Goal: Transaction & Acquisition: Purchase product/service

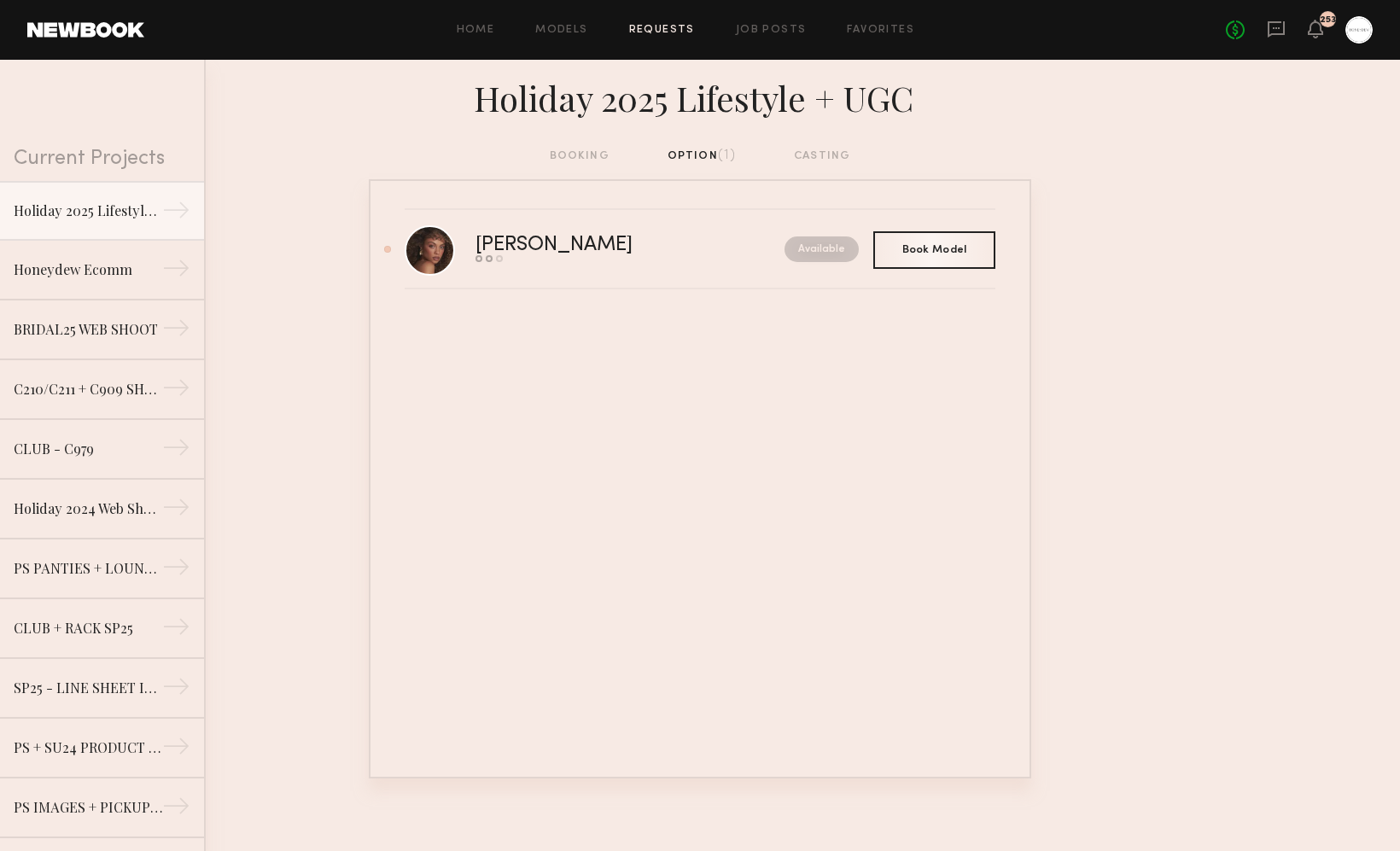
click at [568, 150] on div "booking option (1) casting" at bounding box center [700, 156] width 302 height 19
click at [582, 161] on div "booking option (1) casting" at bounding box center [700, 156] width 302 height 19
click at [582, 157] on div "booking option (1) casting" at bounding box center [700, 156] width 302 height 19
click at [582, 155] on div "booking option (1) casting" at bounding box center [700, 156] width 302 height 19
click at [83, 254] on link "Honeydew Ecomm →" at bounding box center [102, 270] width 204 height 60
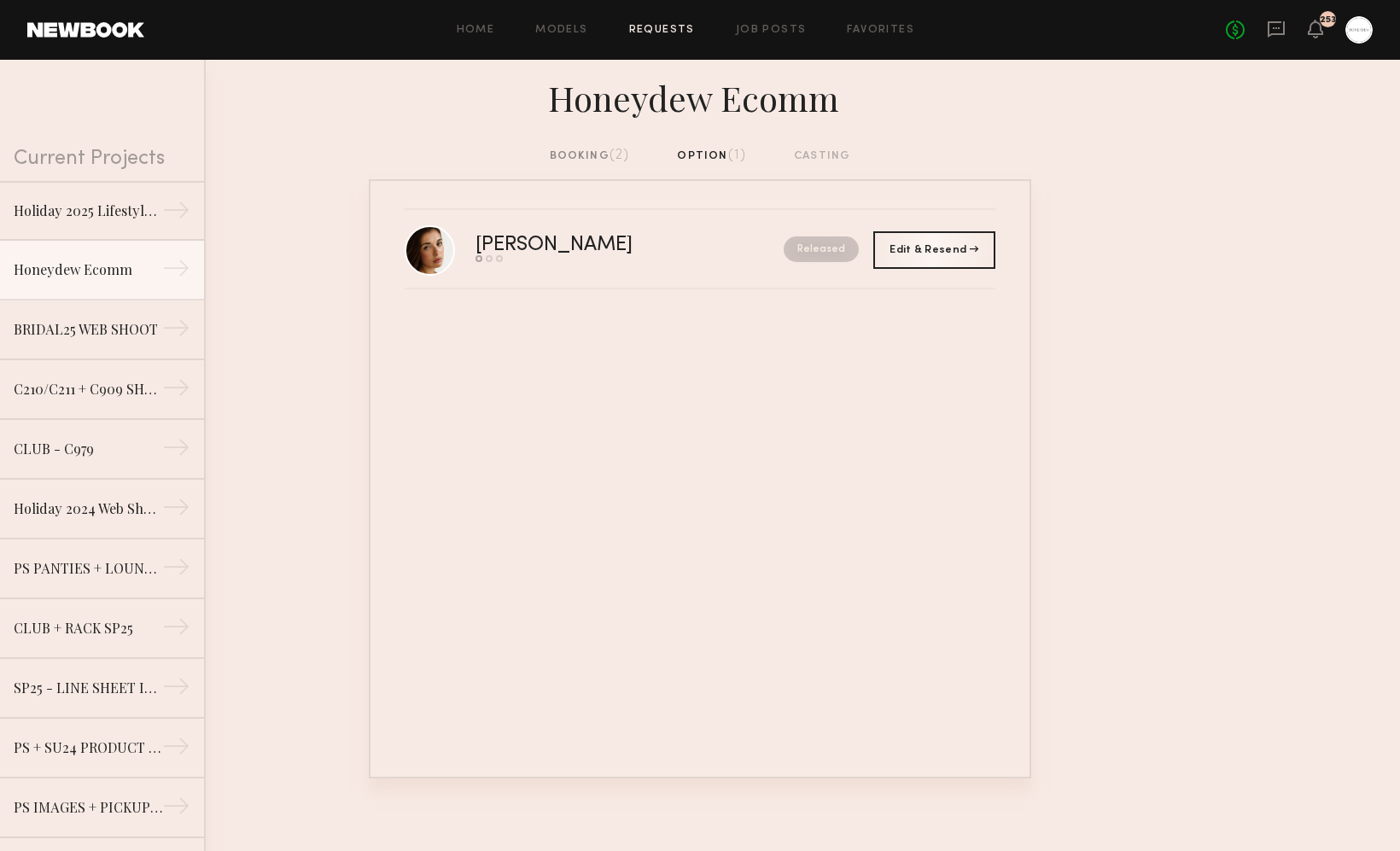
click at [554, 157] on div "booking (2)" at bounding box center [589, 156] width 80 height 19
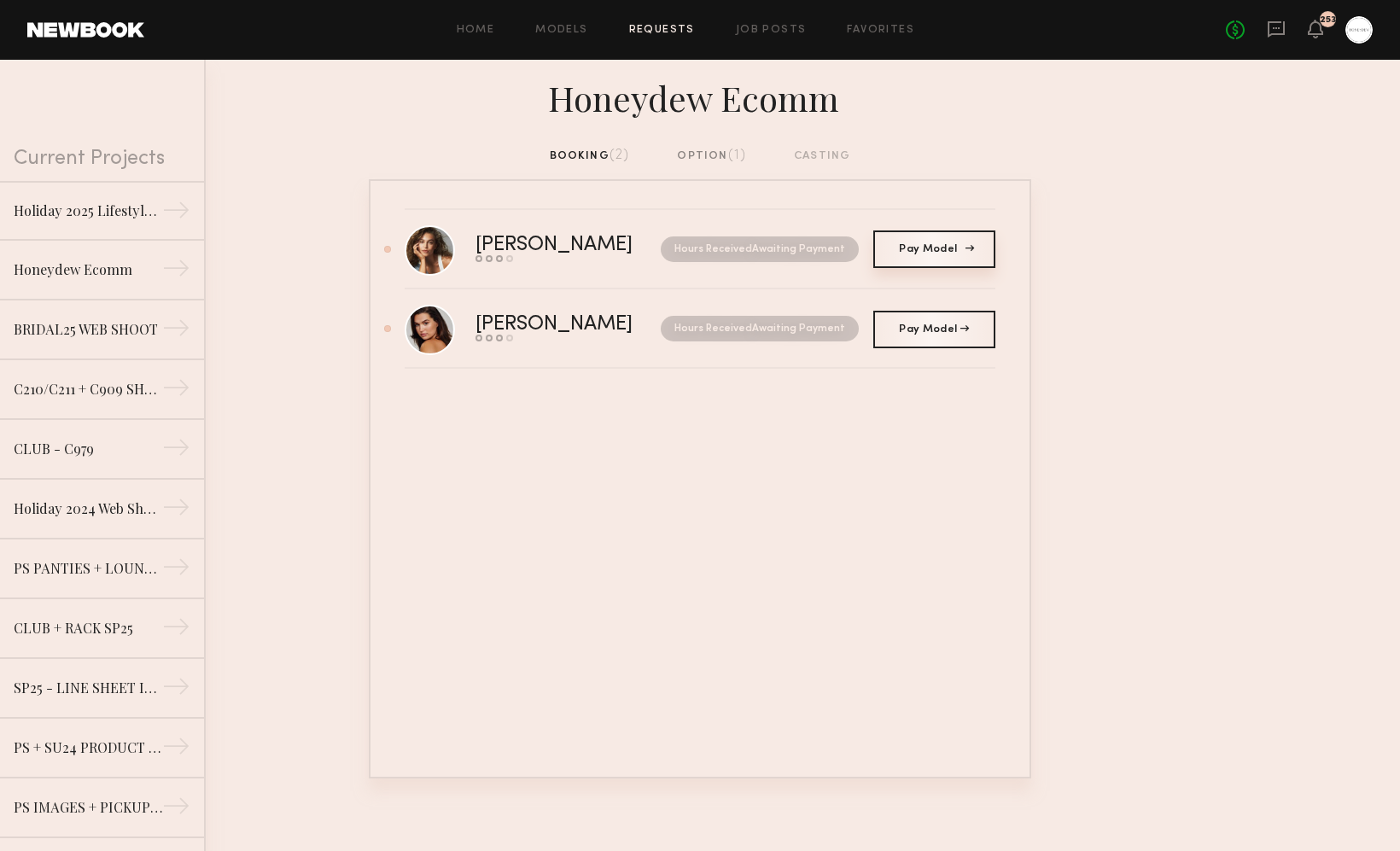
click at [953, 262] on link "Pay Model Pay" at bounding box center [934, 249] width 122 height 38
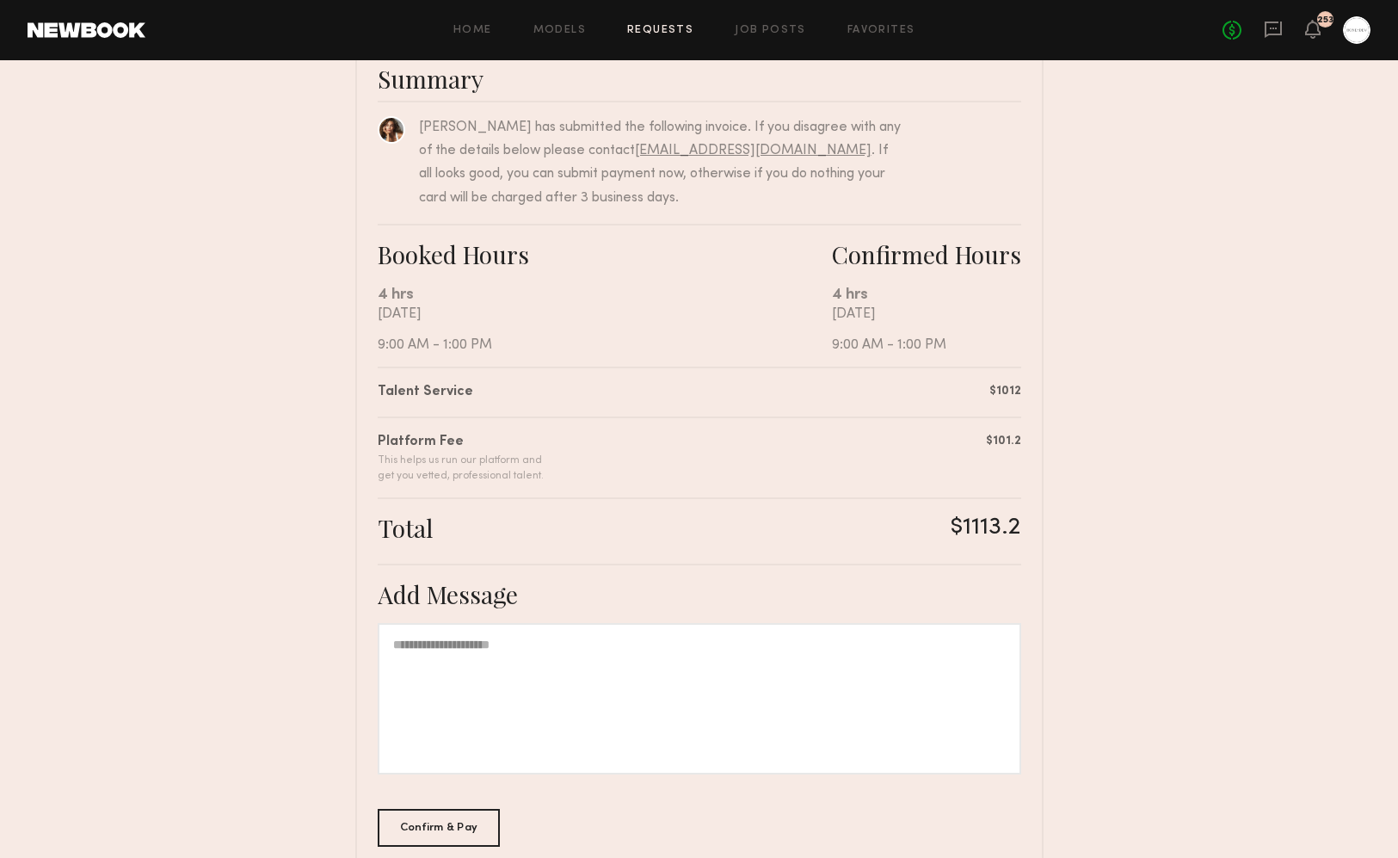
scroll to position [242, 0]
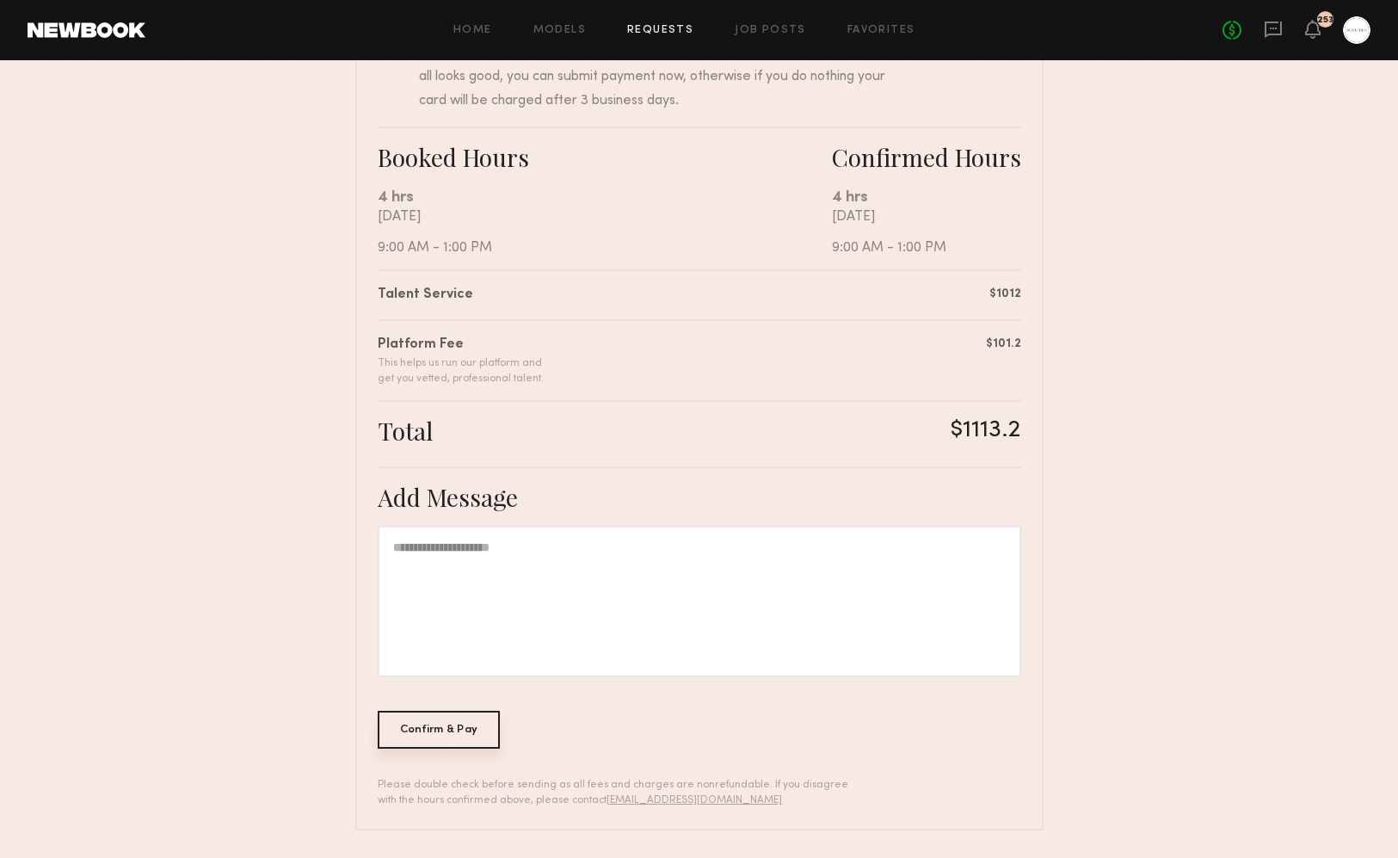
click at [448, 731] on div "Confirm & Pay" at bounding box center [439, 730] width 123 height 38
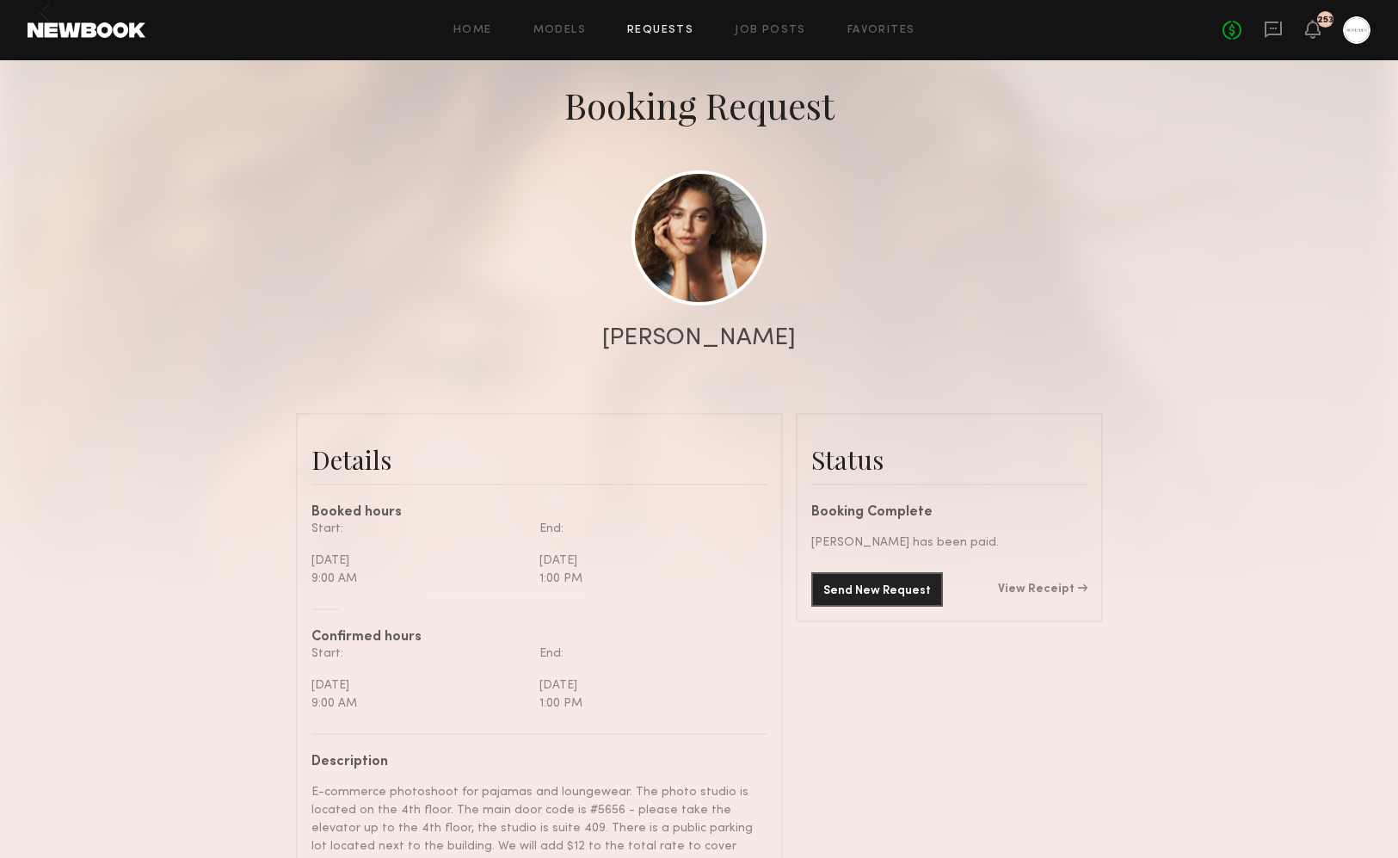
scroll to position [274, 0]
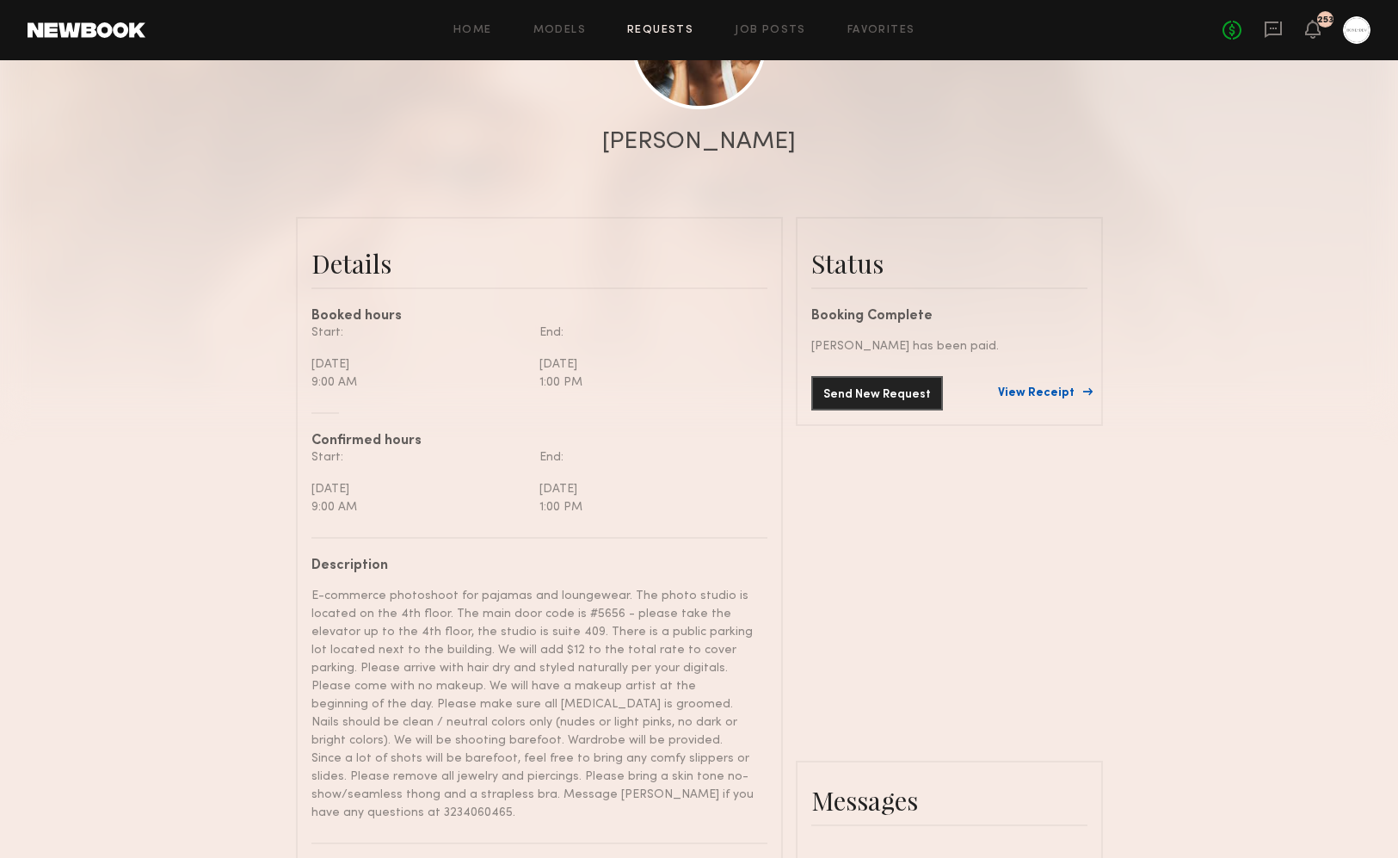
click at [1057, 387] on link "View Receipt" at bounding box center [1042, 393] width 89 height 12
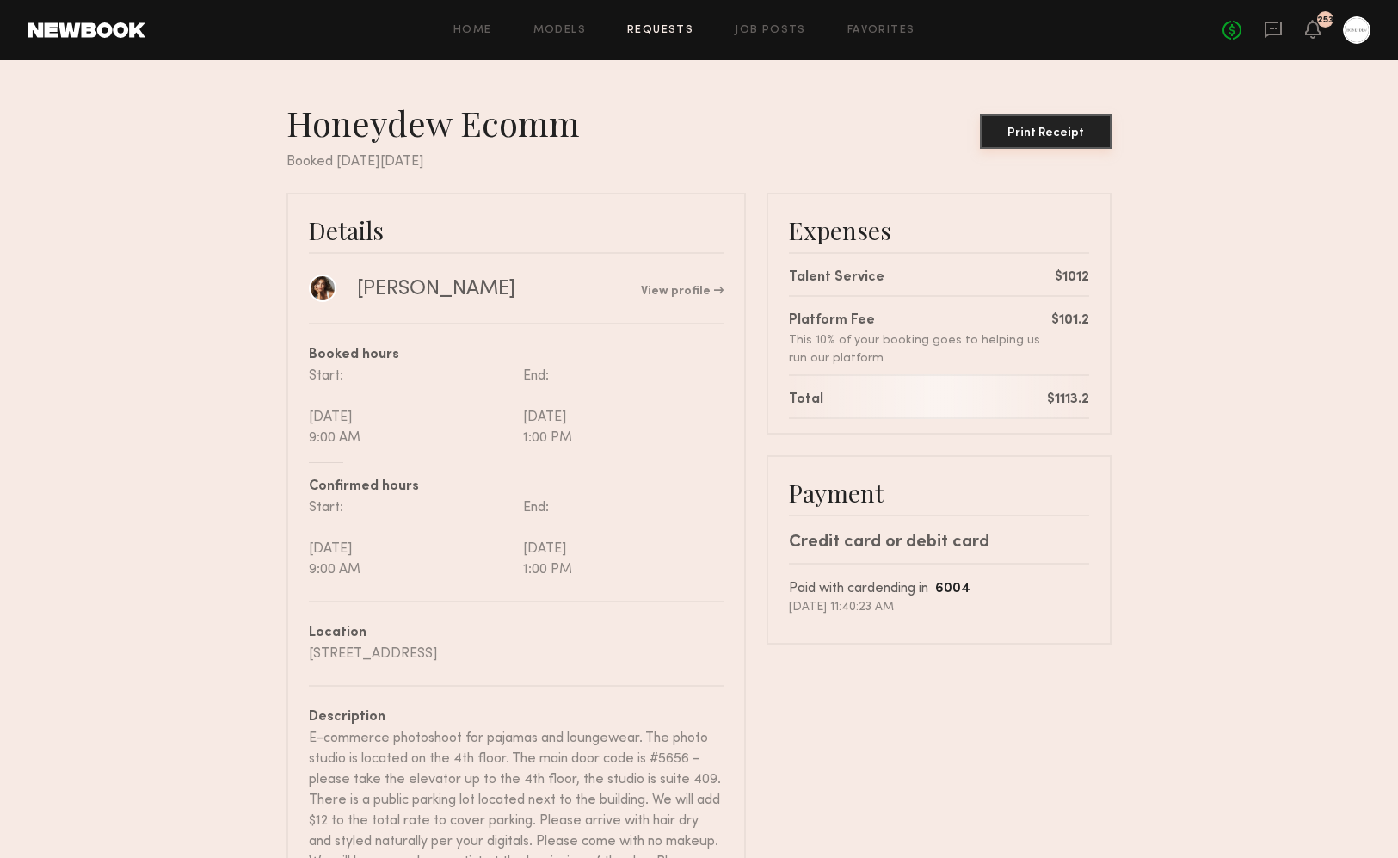
click at [1035, 134] on div "Print Receipt" at bounding box center [1046, 133] width 118 height 12
click at [656, 27] on link "Requests" at bounding box center [660, 30] width 66 height 11
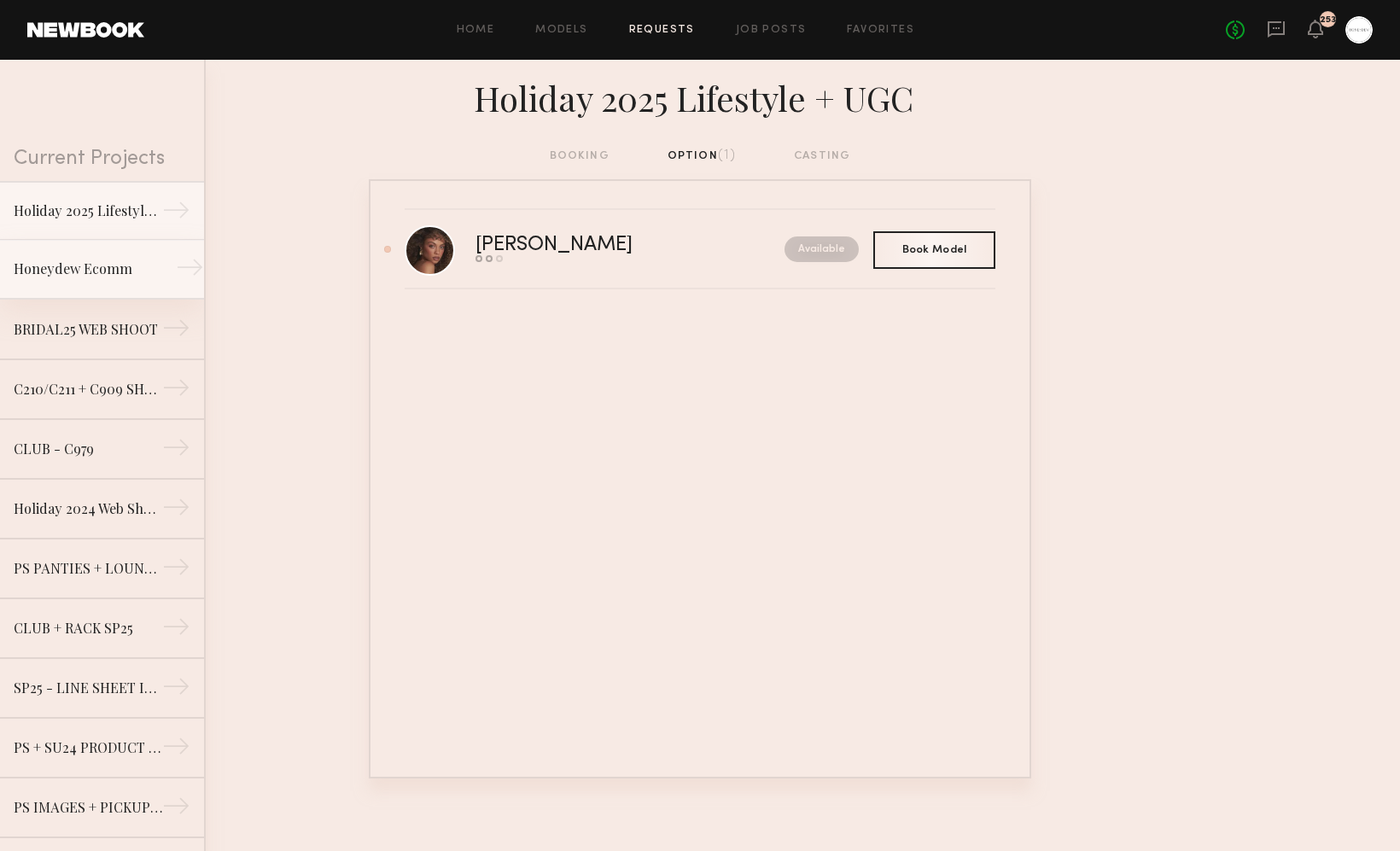
click at [60, 284] on link "Honeydew Ecomm →" at bounding box center [102, 270] width 204 height 60
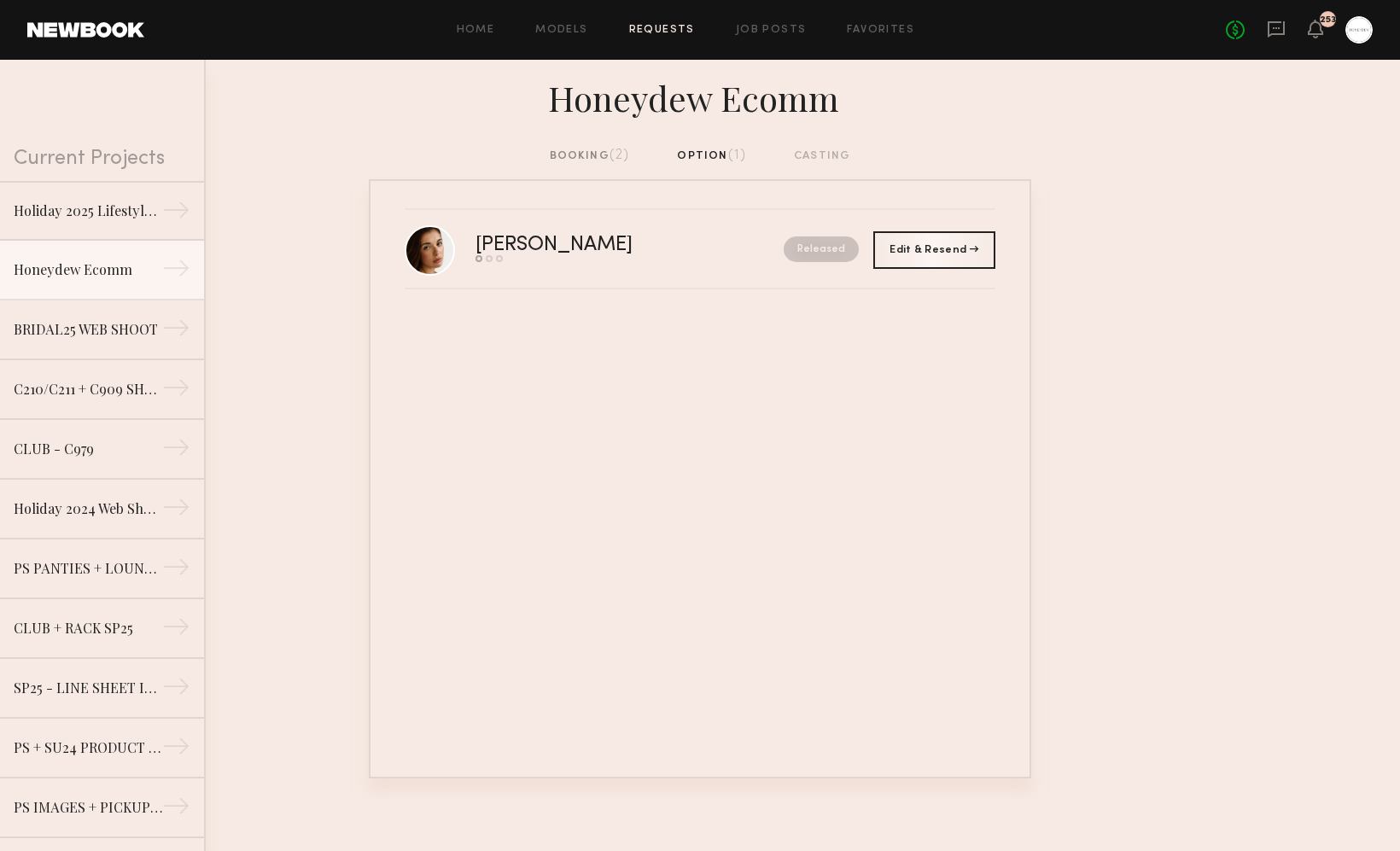
click at [621, 151] on span "(2)" at bounding box center [619, 156] width 21 height 14
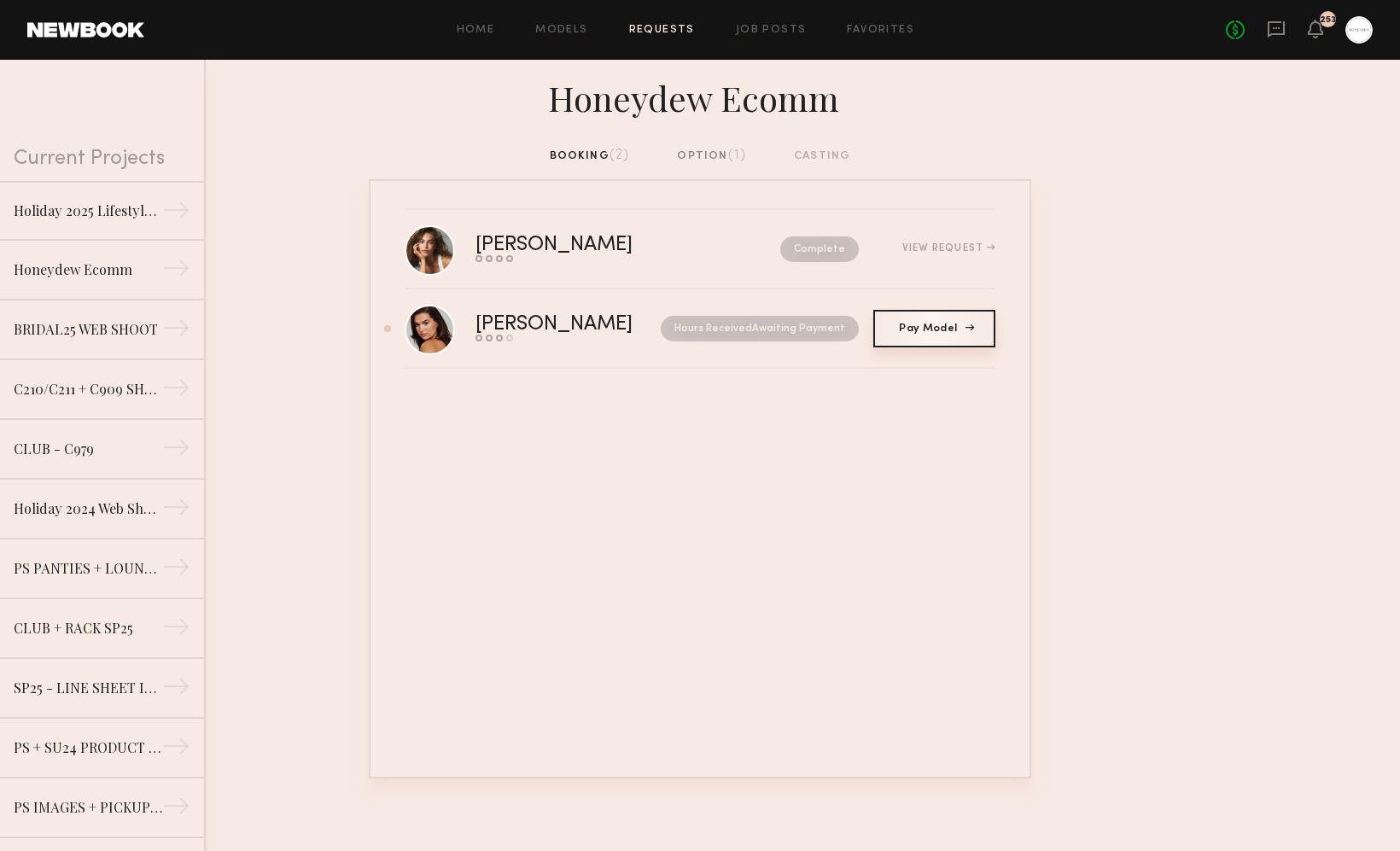
click at [928, 331] on span "Pay Model" at bounding box center [934, 328] width 70 height 10
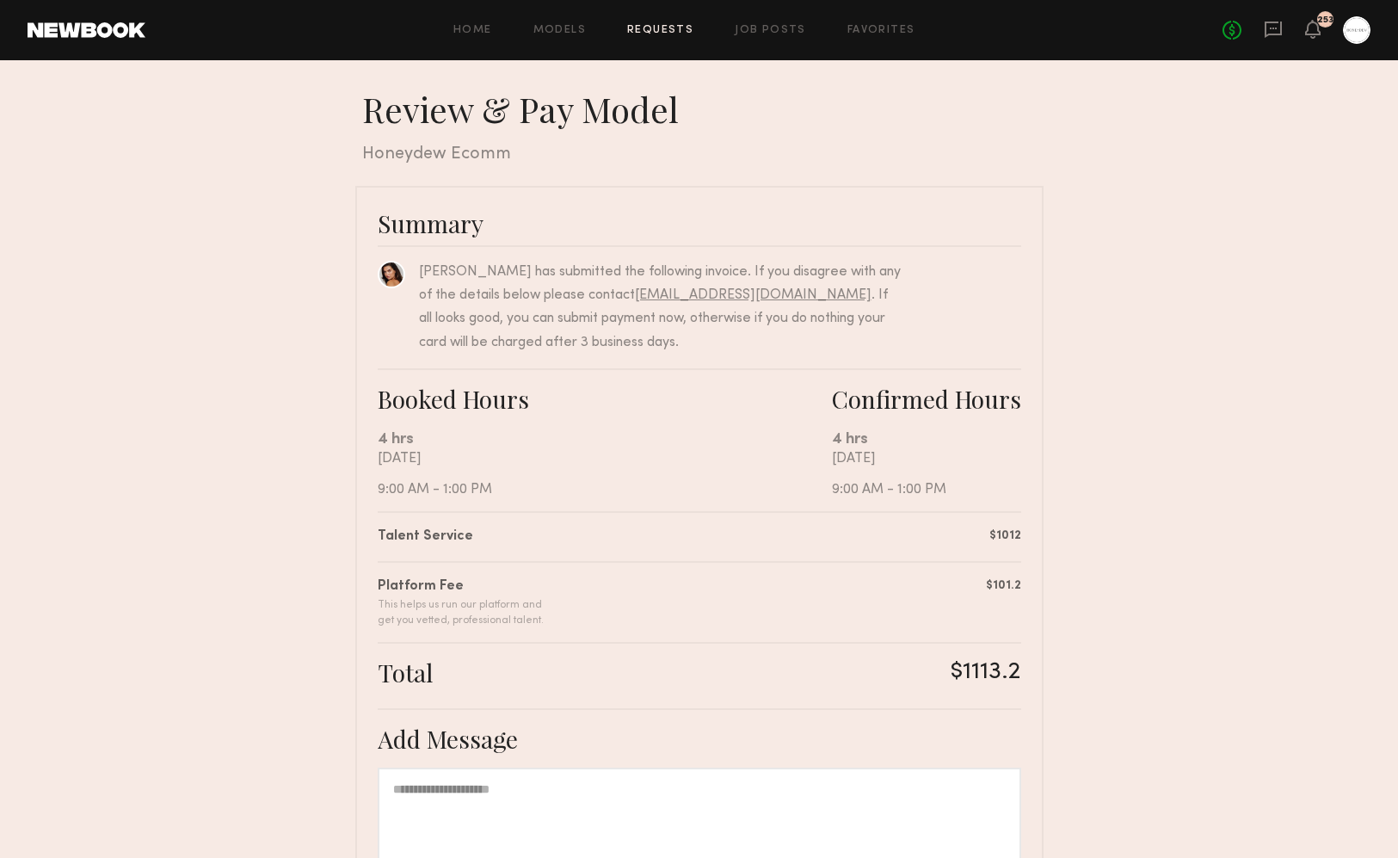
scroll to position [242, 0]
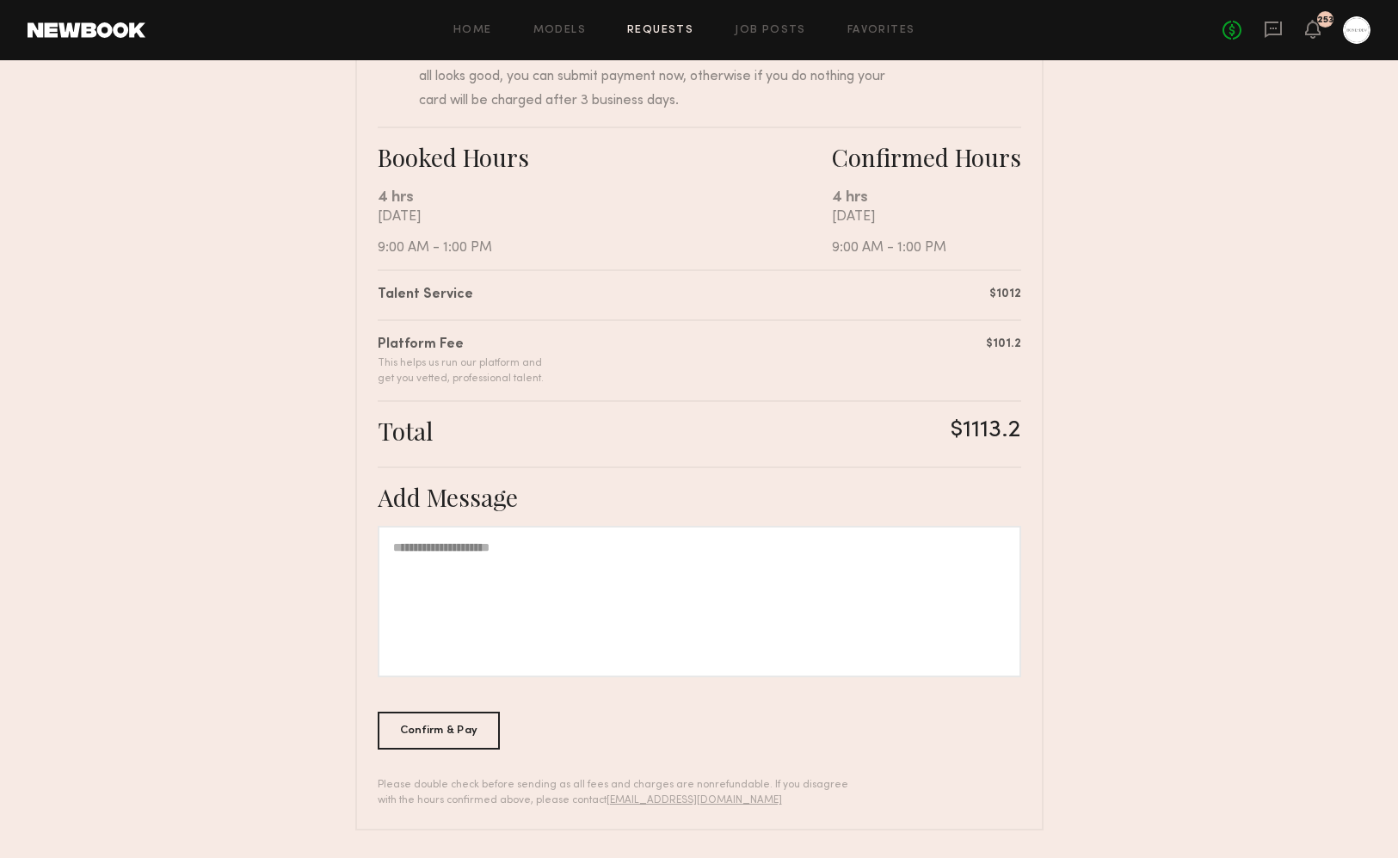
click at [460, 727] on div "Confirm & Pay" at bounding box center [439, 730] width 123 height 38
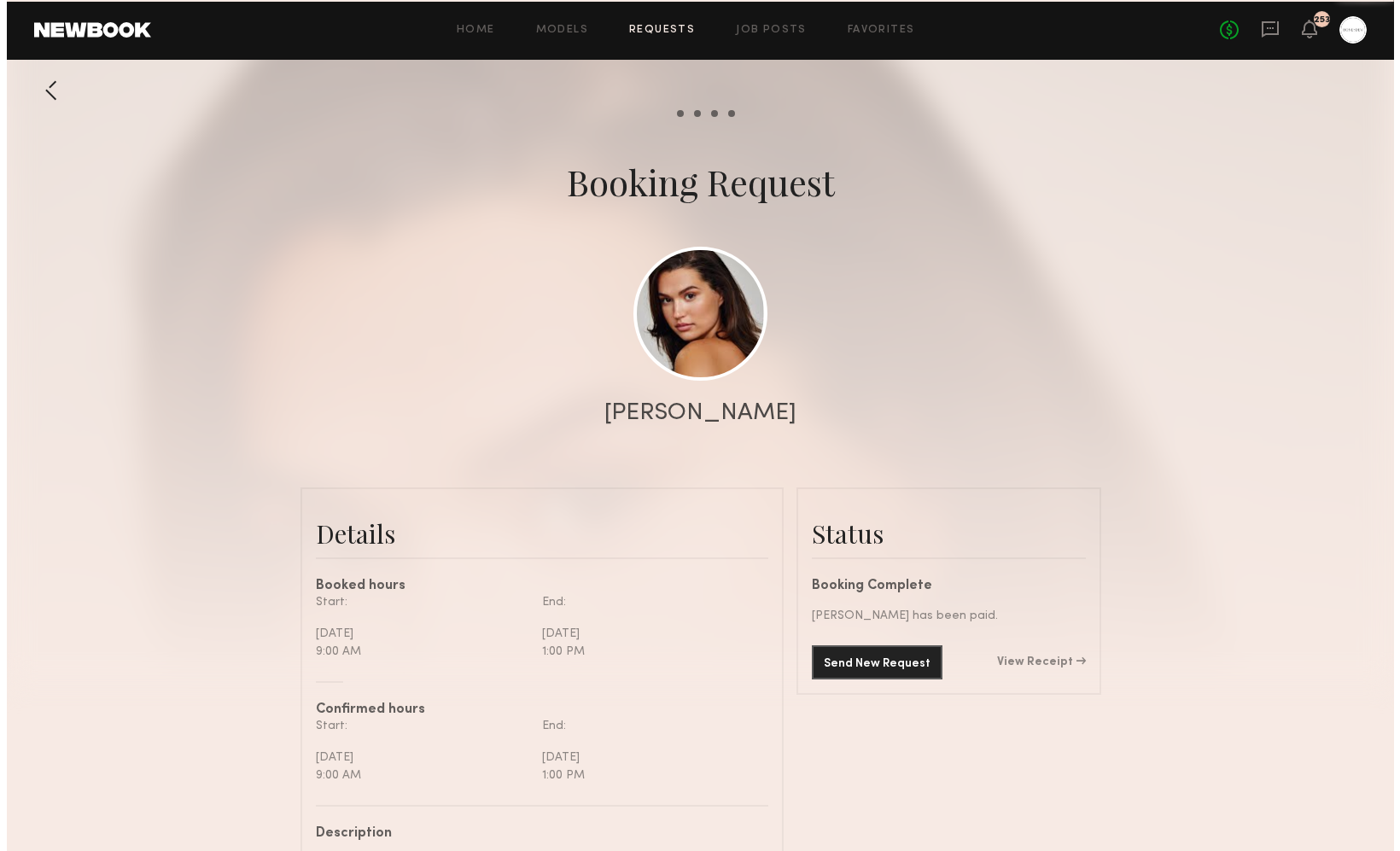
scroll to position [1124, 0]
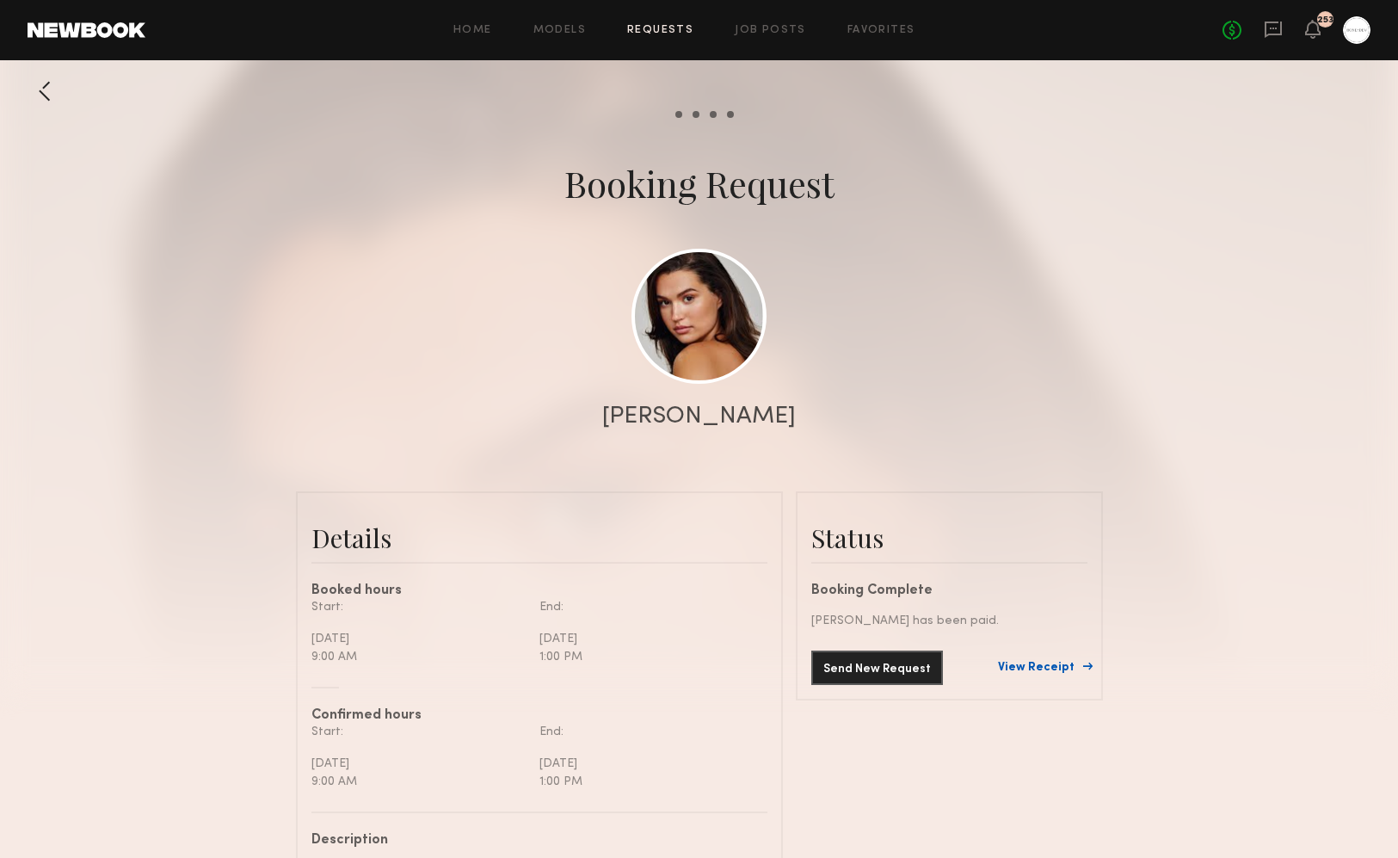
click at [1031, 670] on link "View Receipt" at bounding box center [1042, 668] width 89 height 12
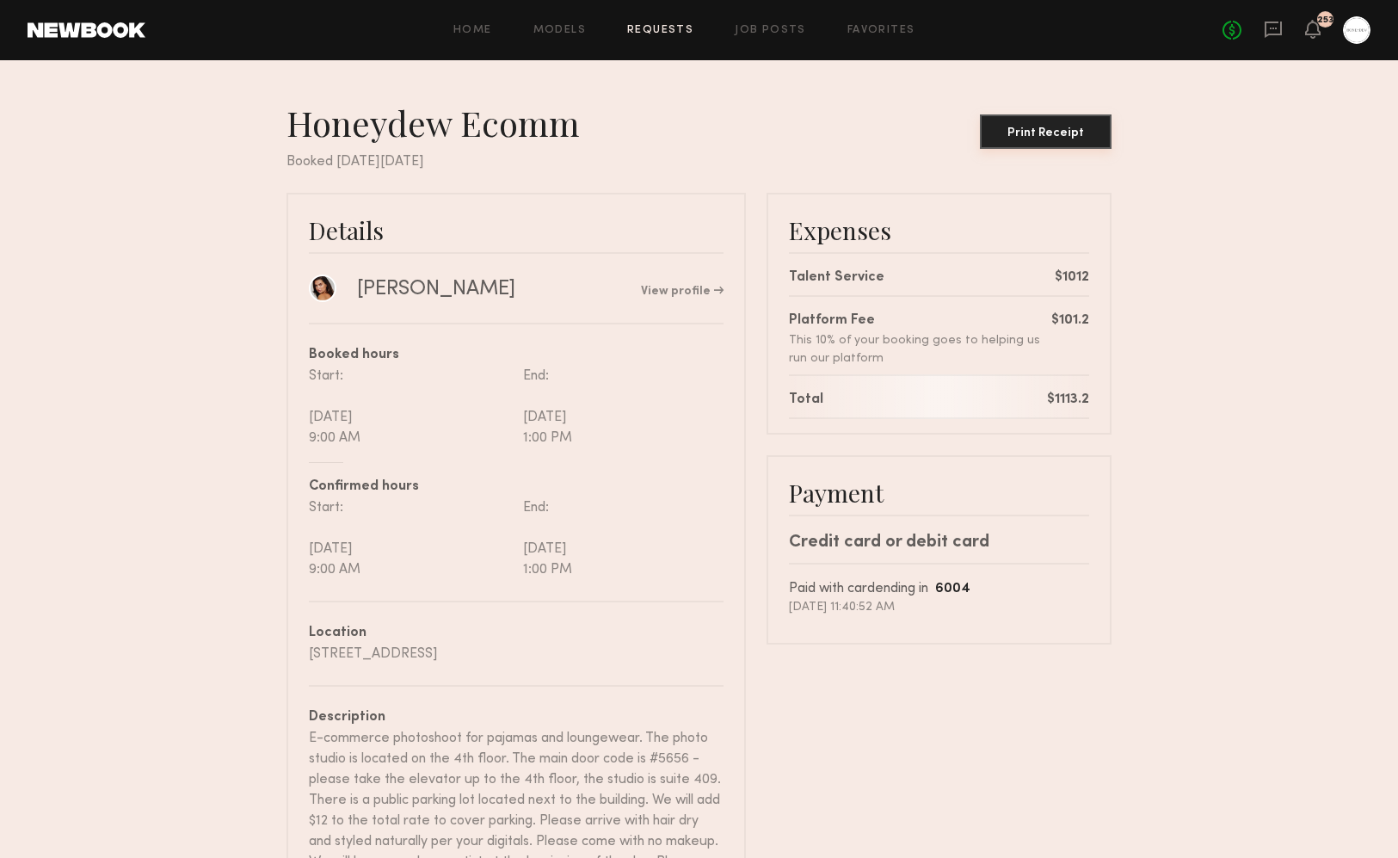
click at [1053, 126] on button "Print Receipt" at bounding box center [1046, 131] width 132 height 34
click at [660, 31] on link "Requests" at bounding box center [660, 30] width 66 height 11
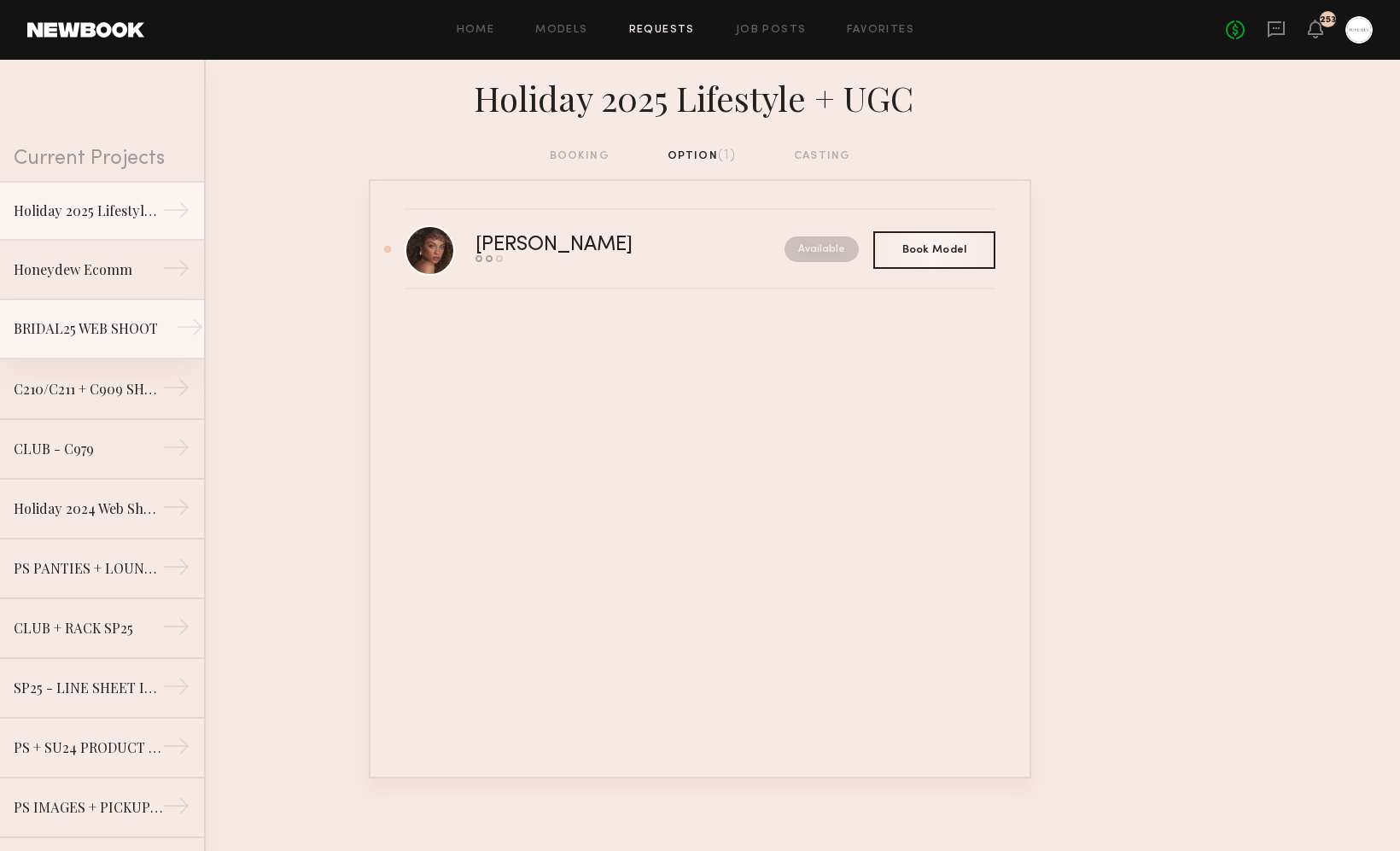
click at [43, 315] on link "BRIDAL25 WEB SHOOT →" at bounding box center [102, 329] width 204 height 60
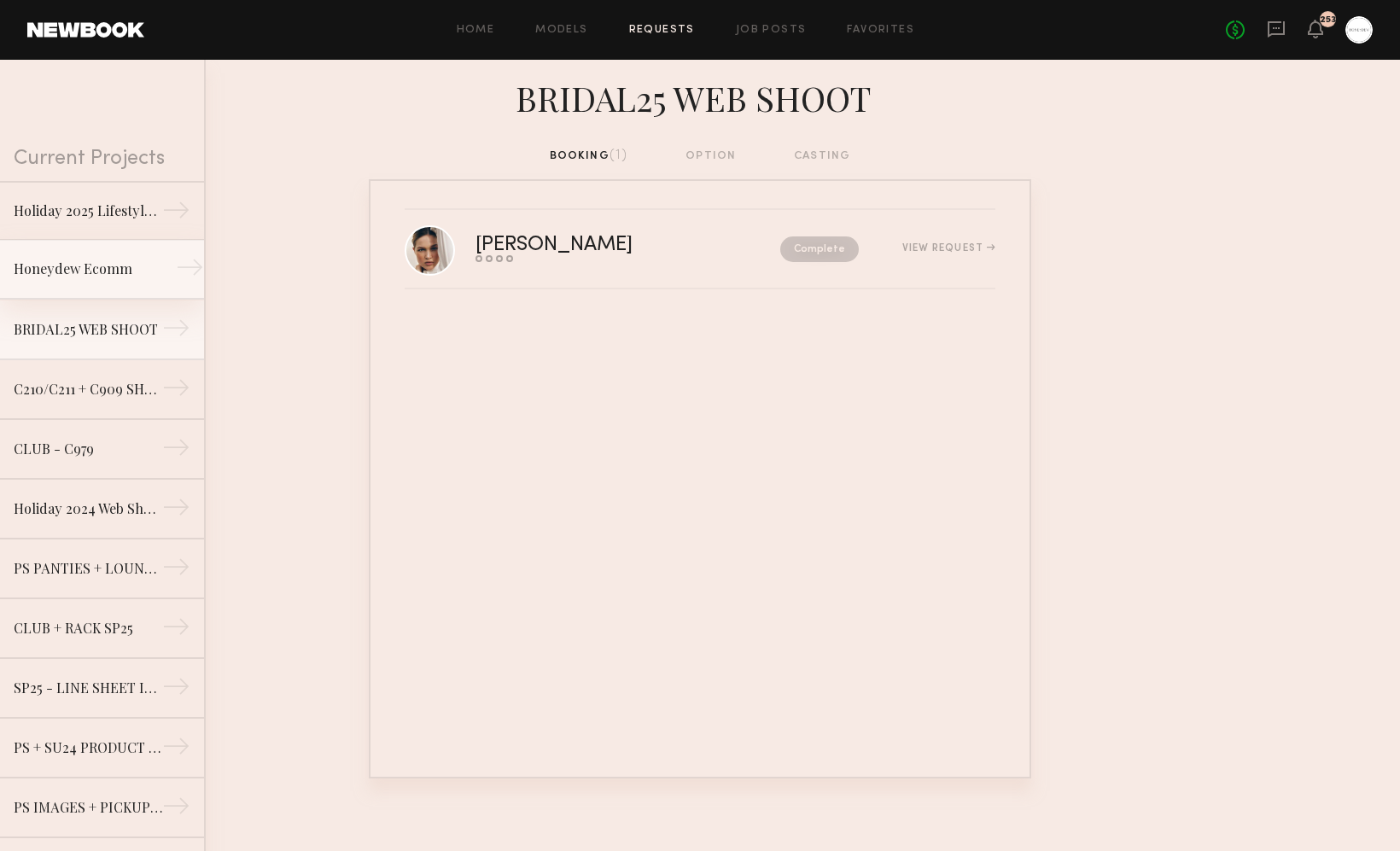
click at [64, 263] on div "Honeydew Ecomm" at bounding box center [88, 269] width 149 height 21
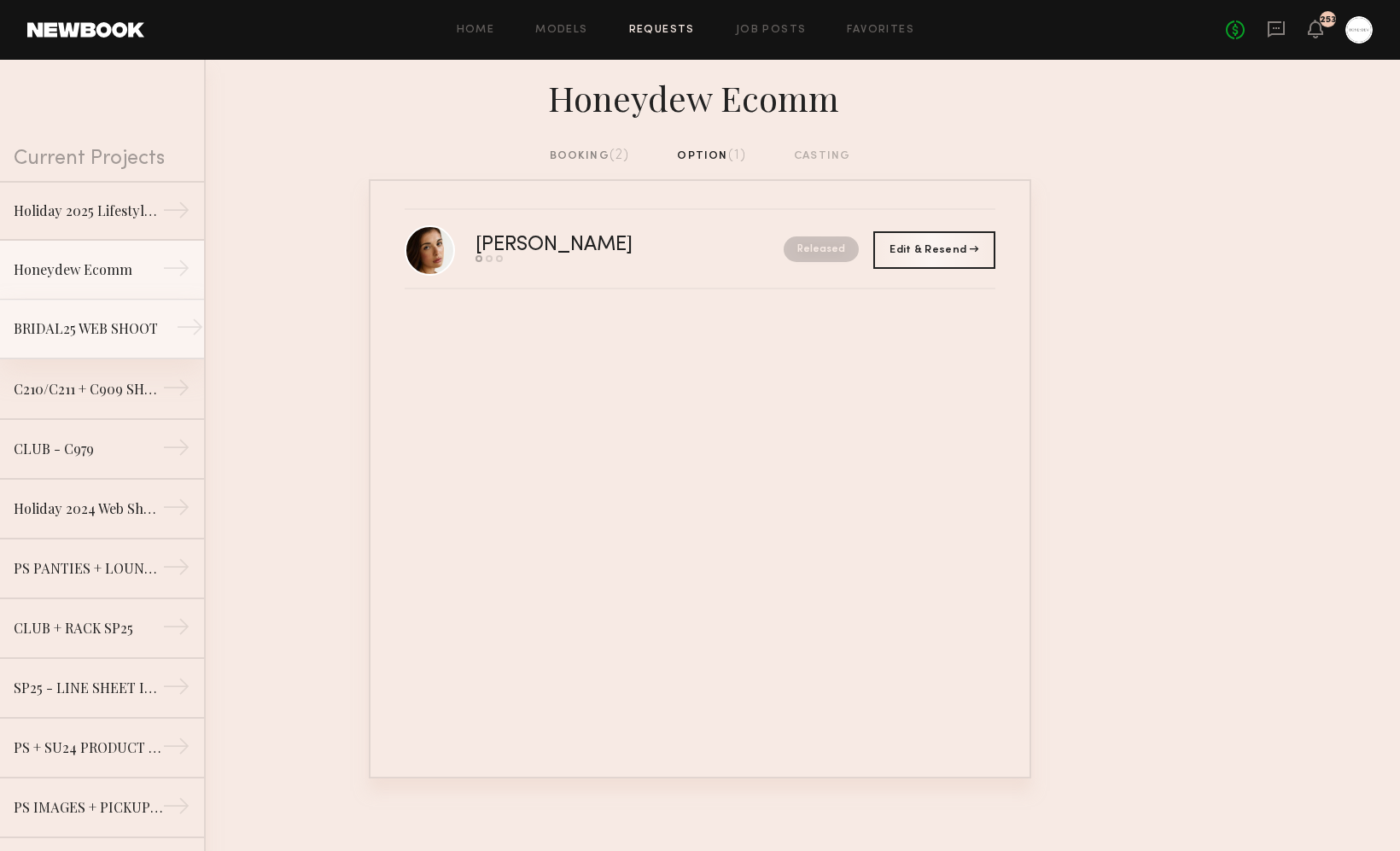
click at [113, 338] on div "BRIDAL25 WEB SHOOT" at bounding box center [88, 328] width 149 height 21
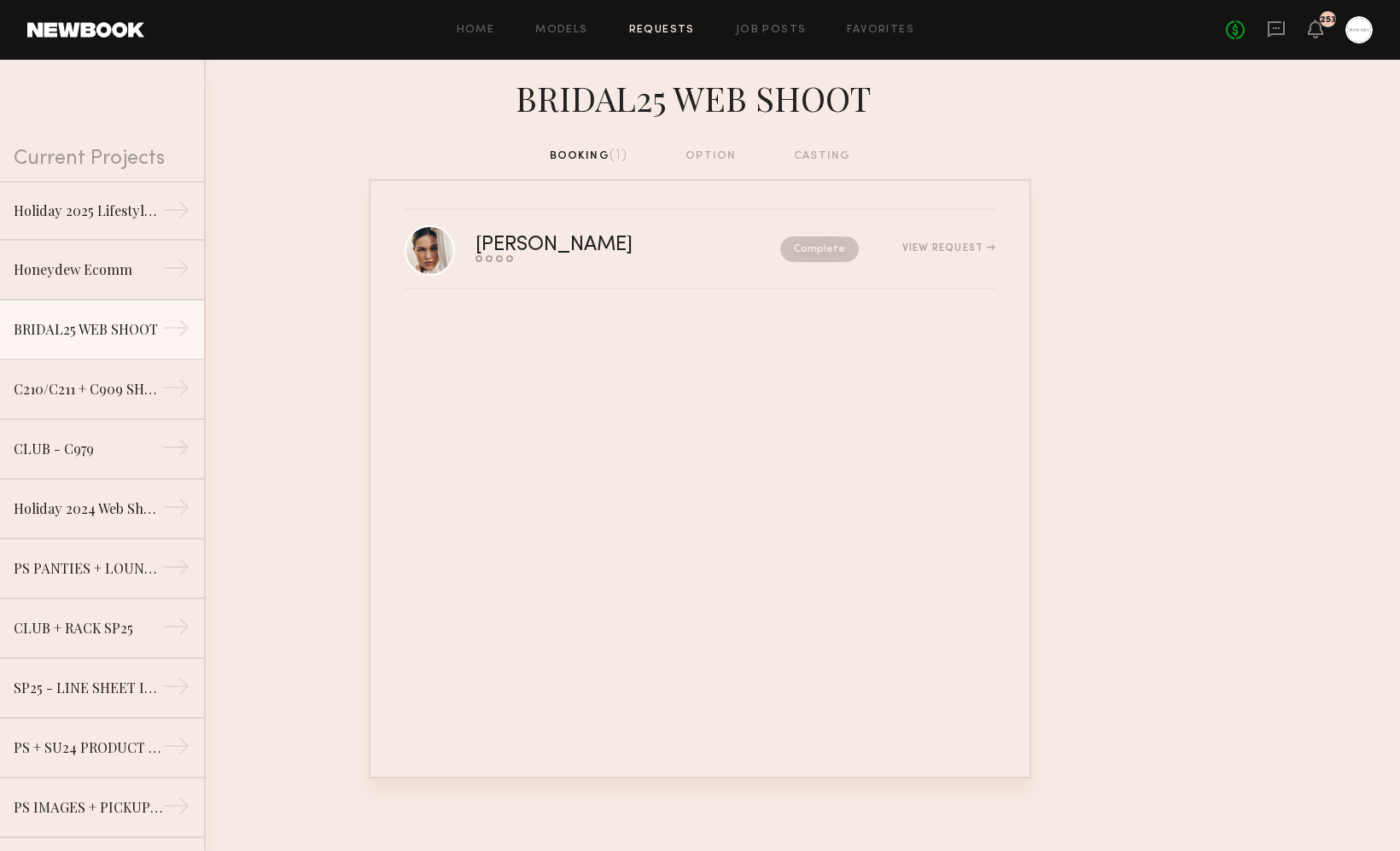
click at [594, 156] on div "booking (1) option casting" at bounding box center [700, 156] width 302 height 19
click at [46, 379] on div "C210/C211 + C909 SHOOT" at bounding box center [88, 388] width 149 height 21
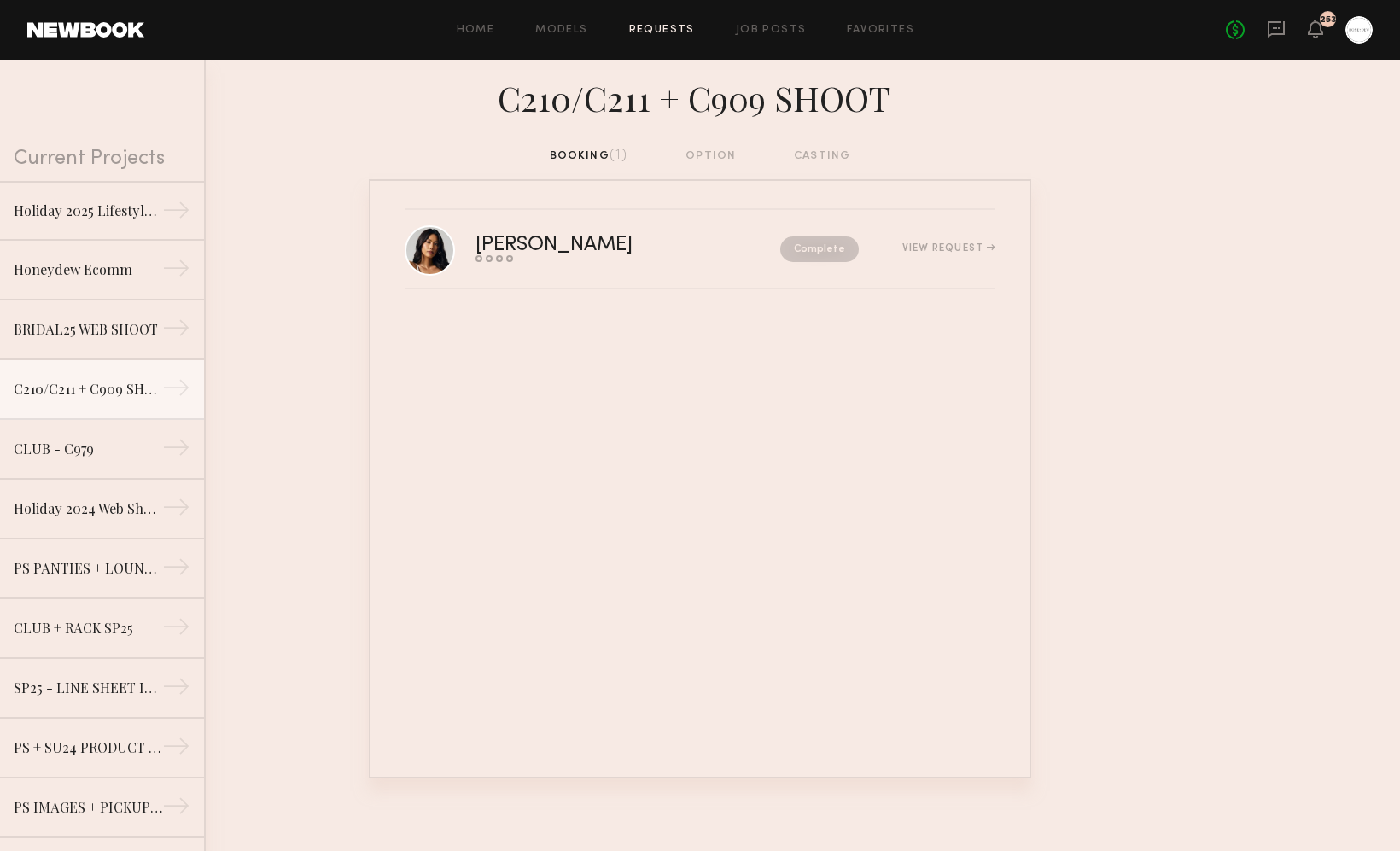
click at [638, 34] on link "Requests" at bounding box center [662, 30] width 65 height 11
drag, startPoint x: 69, startPoint y: 212, endPoint x: 179, endPoint y: 57, distance: 190.1
click at [69, 212] on div "Holiday 2025 Lifestyle + UGC" at bounding box center [88, 210] width 149 height 21
